Goal: Task Accomplishment & Management: Use online tool/utility

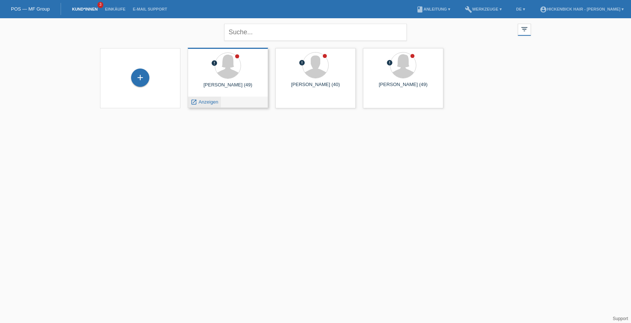
click at [193, 103] on icon "launch" at bounding box center [194, 102] width 7 height 7
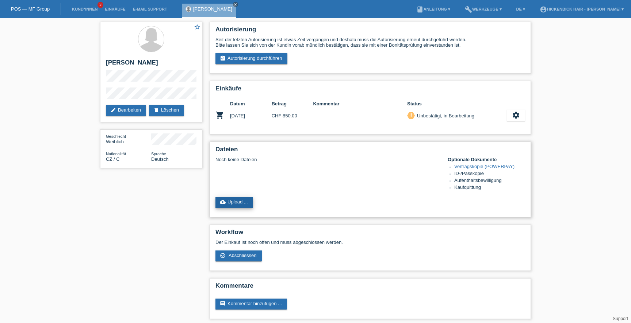
click at [240, 205] on link "cloud_upload Upload ..." at bounding box center [234, 202] width 38 height 11
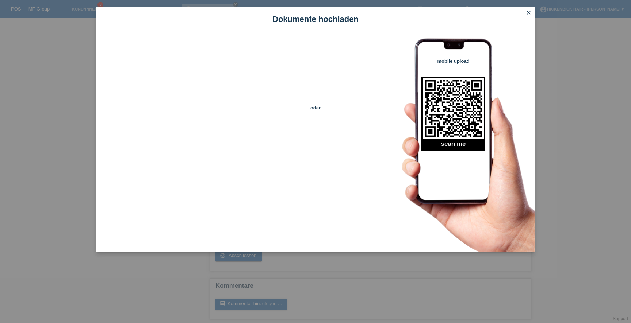
scroll to position [9, 0]
click at [527, 11] on icon "close" at bounding box center [529, 13] width 6 height 6
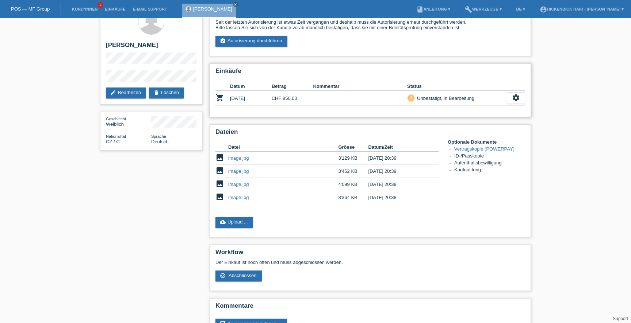
scroll to position [46, 0]
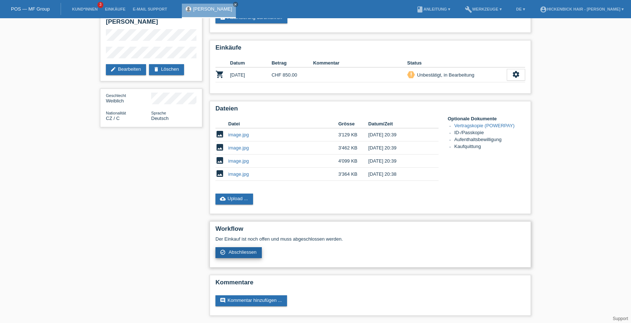
click at [248, 251] on span "Abschliessen" at bounding box center [243, 252] width 28 height 5
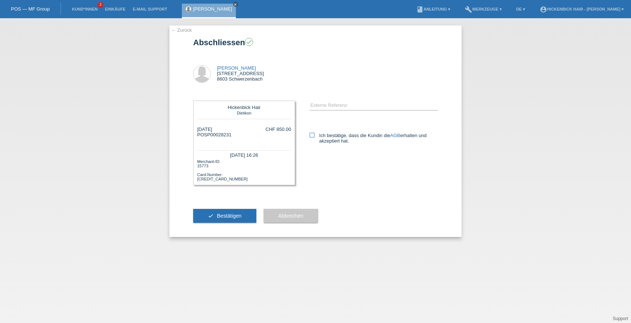
click at [311, 135] on icon at bounding box center [312, 135] width 5 height 5
click at [311, 135] on input "Ich bestätige, dass die Kundin die AGB erhalten und akzeptiert hat." at bounding box center [312, 135] width 5 height 5
checkbox input "true"
click at [220, 219] on span "Bestätigen" at bounding box center [229, 216] width 25 height 6
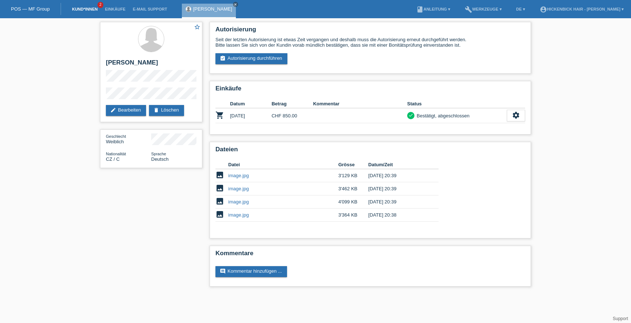
click at [84, 10] on link "Kund*innen" at bounding box center [84, 9] width 33 height 4
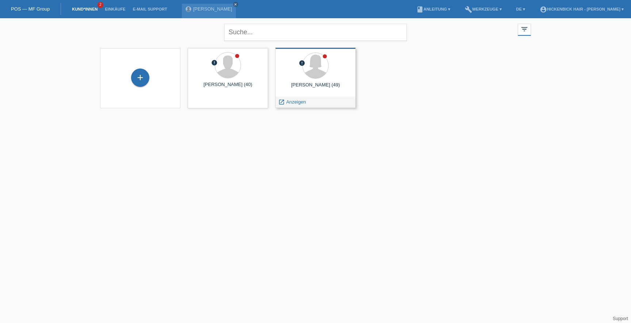
click at [314, 99] on div "launch Anzeigen" at bounding box center [316, 102] width 80 height 11
click at [287, 101] on span "Anzeigen" at bounding box center [296, 101] width 20 height 5
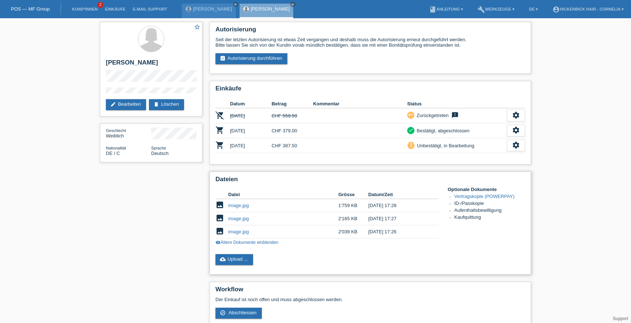
click at [235, 206] on link "image.jpg" at bounding box center [238, 205] width 20 height 5
click at [233, 220] on link "image.jpg" at bounding box center [238, 218] width 20 height 5
click at [234, 208] on link "image.jpg" at bounding box center [238, 205] width 20 height 5
click at [231, 234] on link "image.jpg" at bounding box center [238, 231] width 20 height 5
click at [221, 221] on icon "image" at bounding box center [219, 218] width 9 height 9
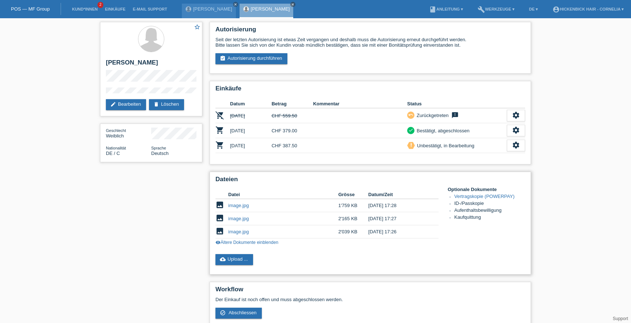
click at [236, 222] on link "image.jpg" at bounding box center [238, 218] width 20 height 5
click at [243, 260] on link "cloud_upload Upload ..." at bounding box center [234, 259] width 38 height 11
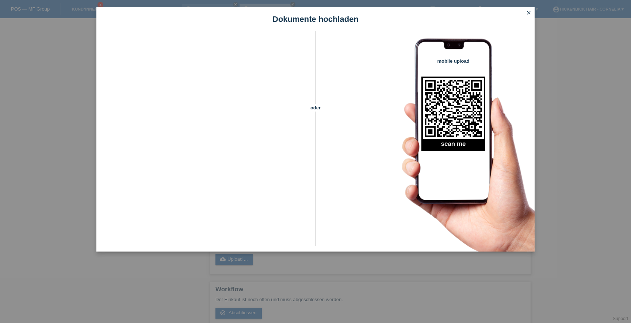
click at [528, 12] on icon "close" at bounding box center [529, 13] width 6 height 6
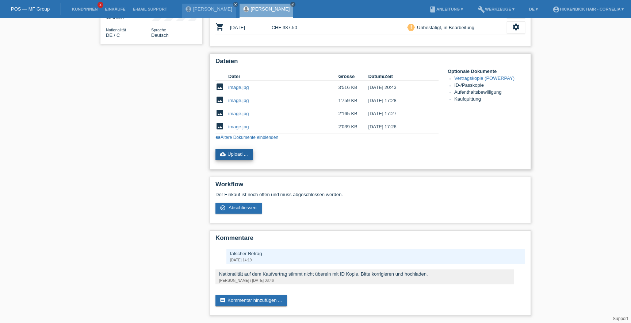
scroll to position [126, 0]
click at [235, 205] on span "Abschliessen" at bounding box center [243, 207] width 28 height 5
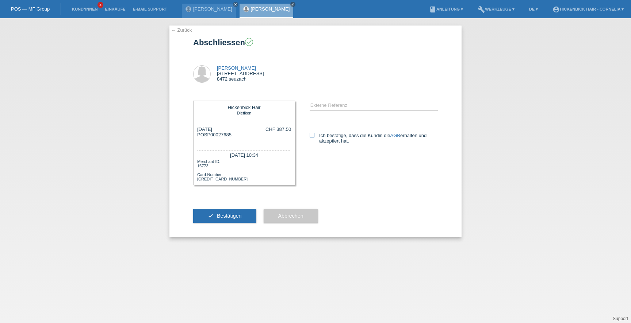
click at [314, 133] on icon at bounding box center [312, 135] width 5 height 5
click at [314, 133] on input "Ich bestätige, dass die Kundin die AGB erhalten und akzeptiert hat." at bounding box center [312, 135] width 5 height 5
checkbox input "true"
click at [223, 219] on span "Bestätigen" at bounding box center [229, 216] width 25 height 6
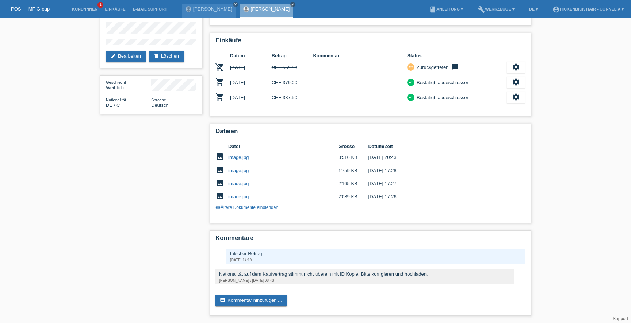
scroll to position [54, 0]
click at [79, 8] on link "Kund*innen" at bounding box center [84, 9] width 33 height 4
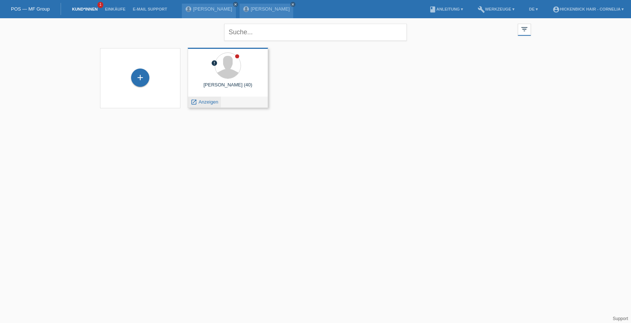
click at [200, 100] on span "Anzeigen" at bounding box center [209, 101] width 20 height 5
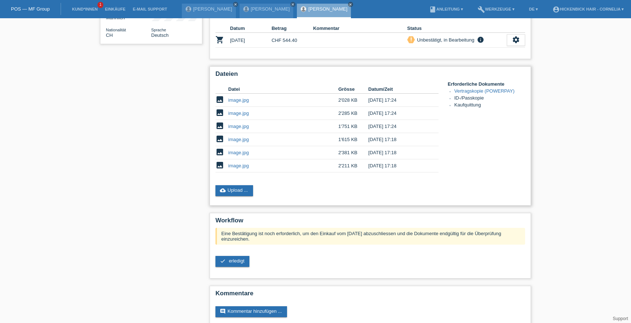
scroll to position [142, 0]
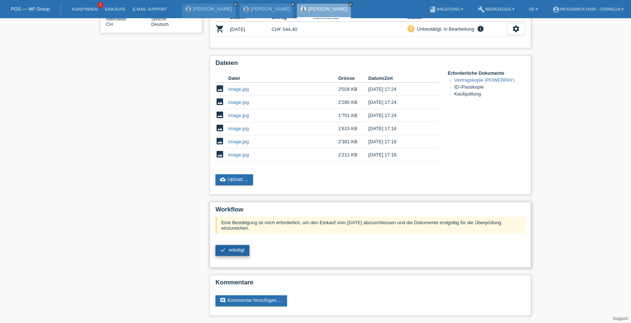
click at [233, 246] on link "check erledigt" at bounding box center [232, 250] width 34 height 11
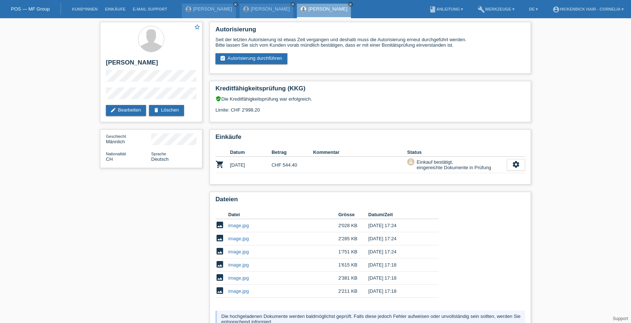
scroll to position [74, 0]
